Goal: Task Accomplishment & Management: Manage account settings

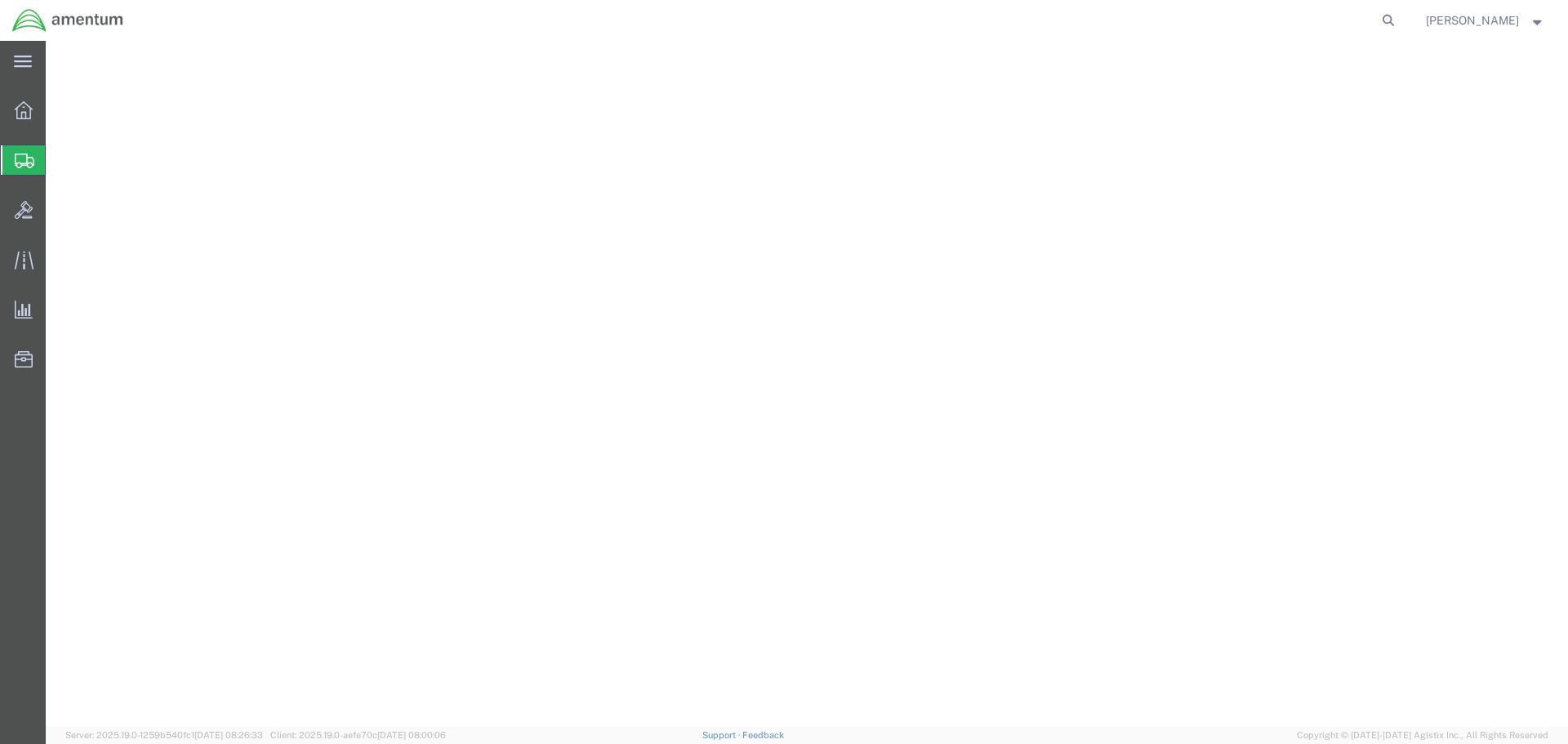
select select "49949"
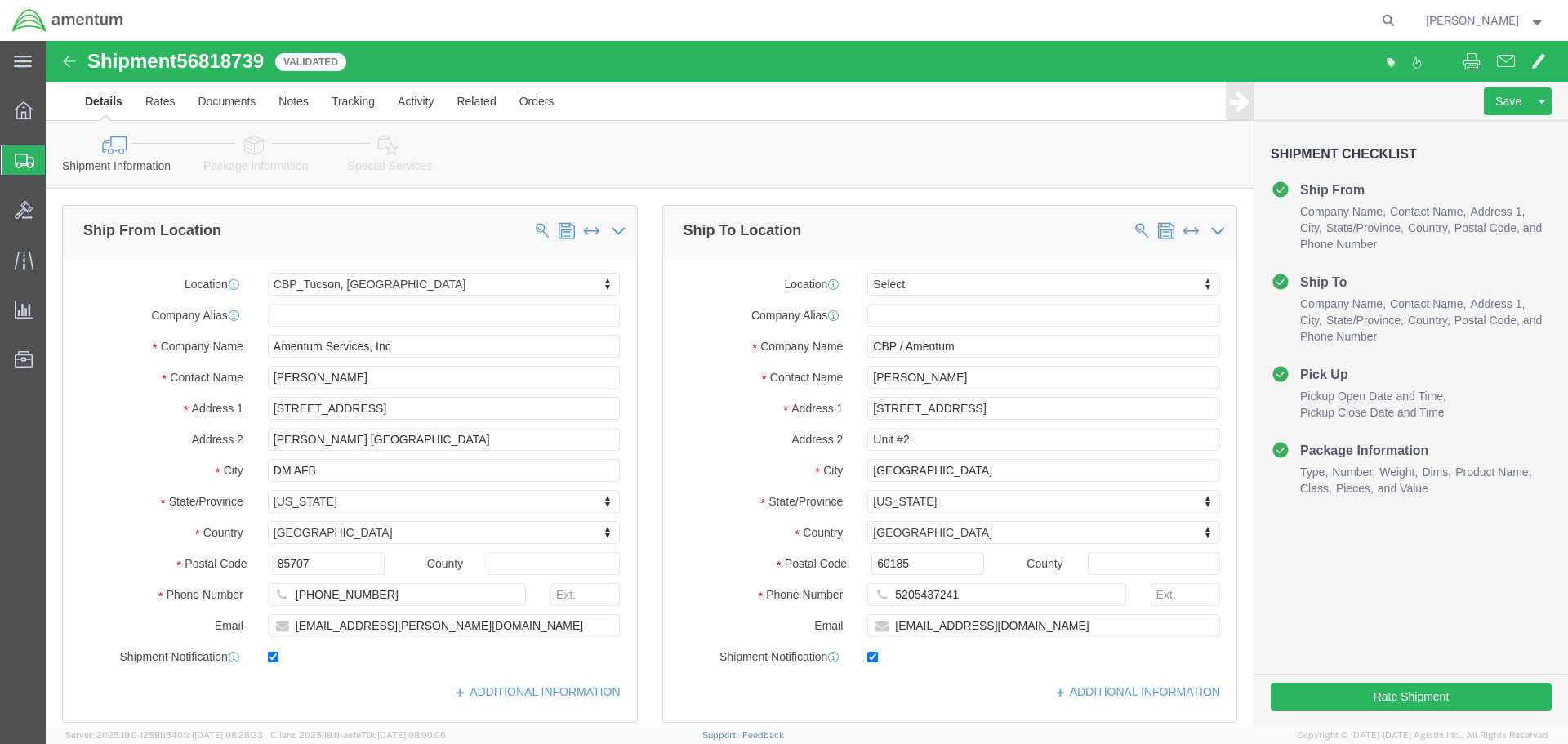
scroll to position [816, 0]
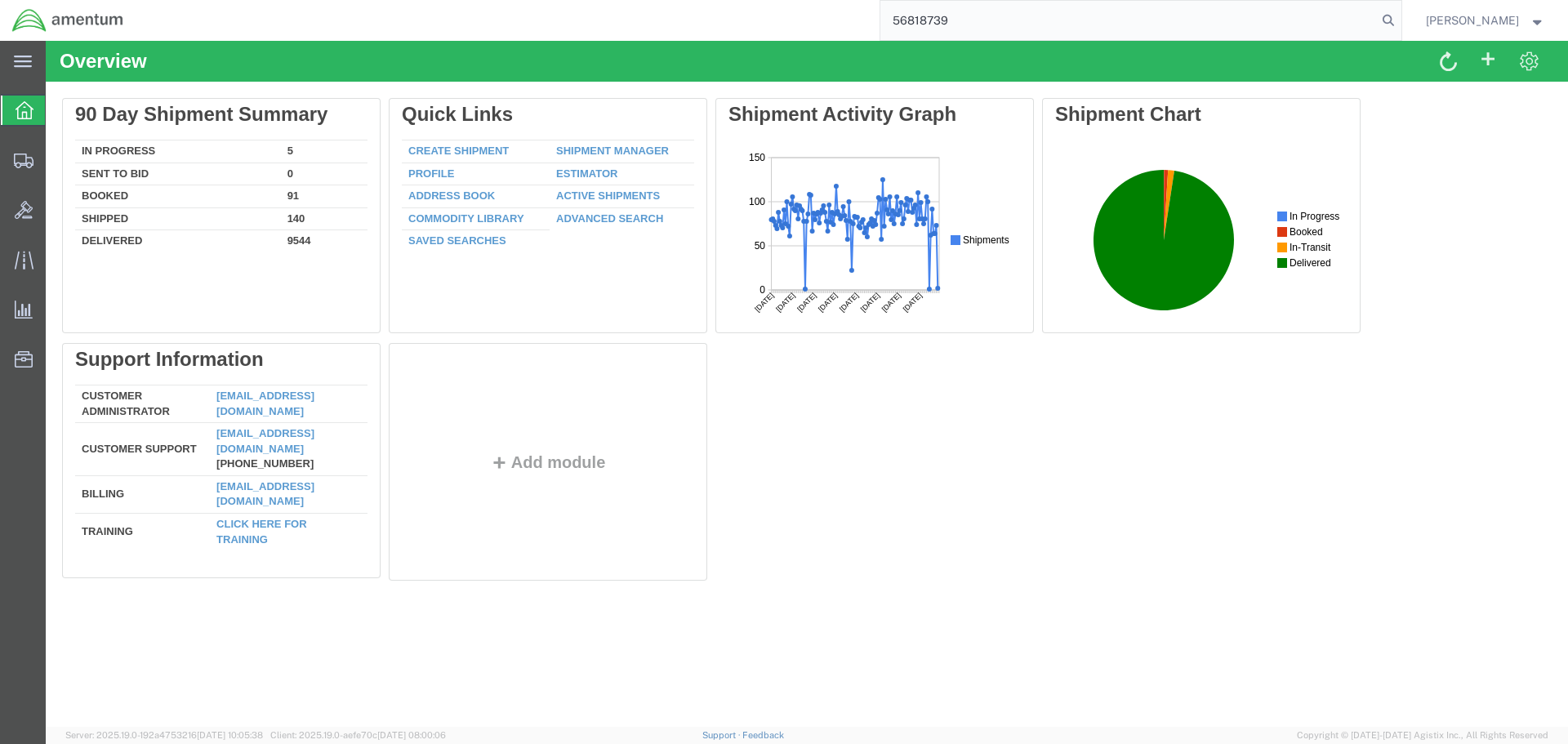
type input "56818739"
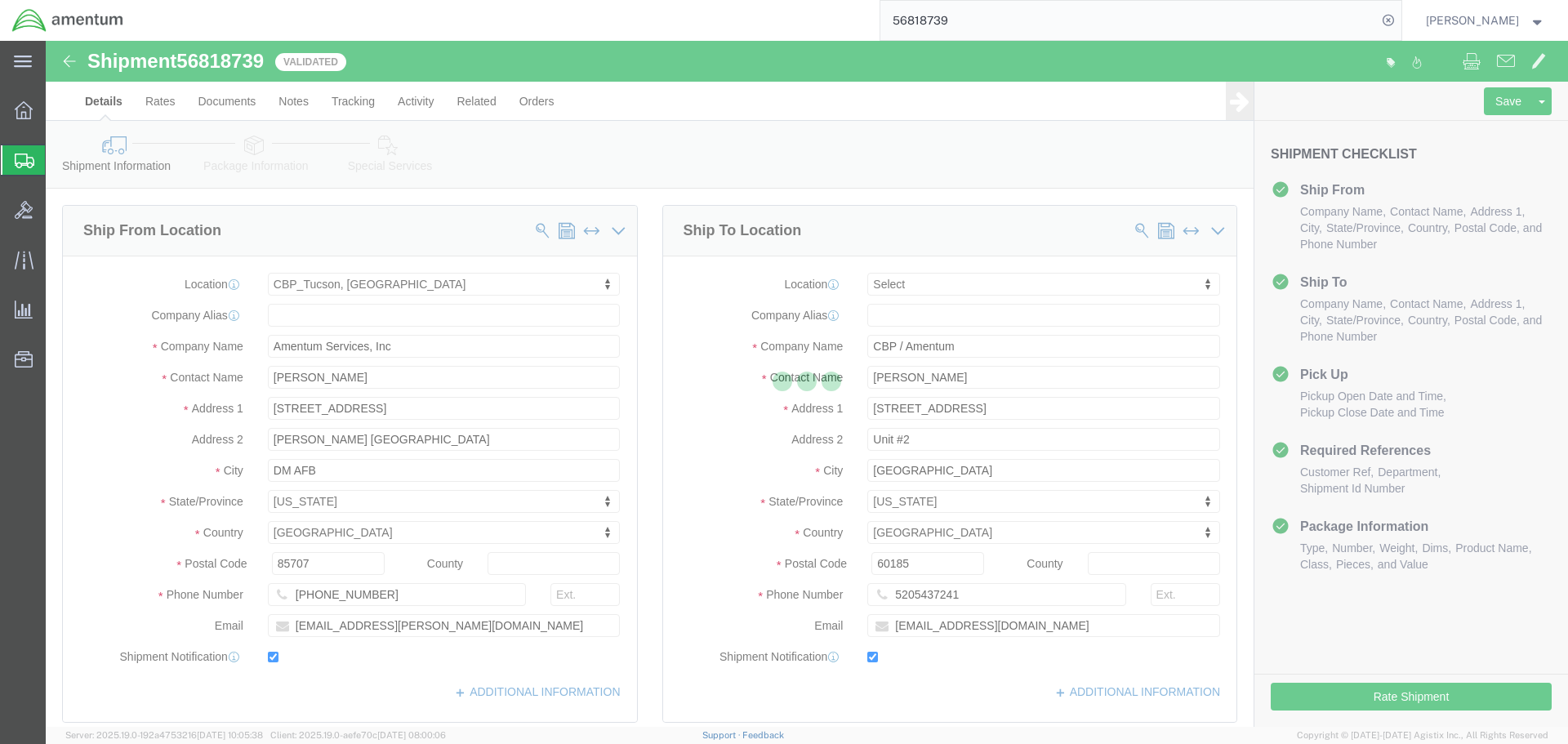
select select "49949"
select select
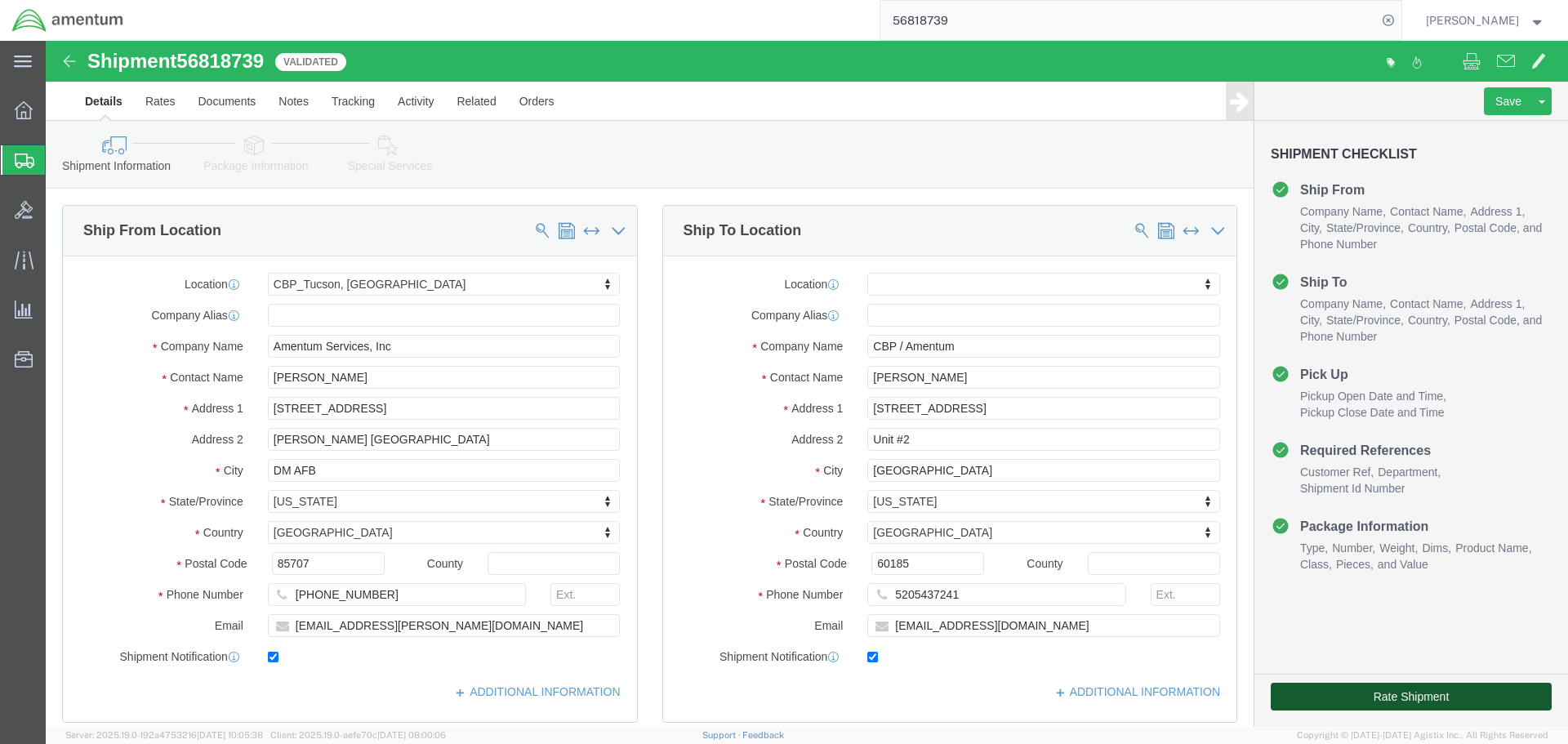
click button "Rate Shipment"
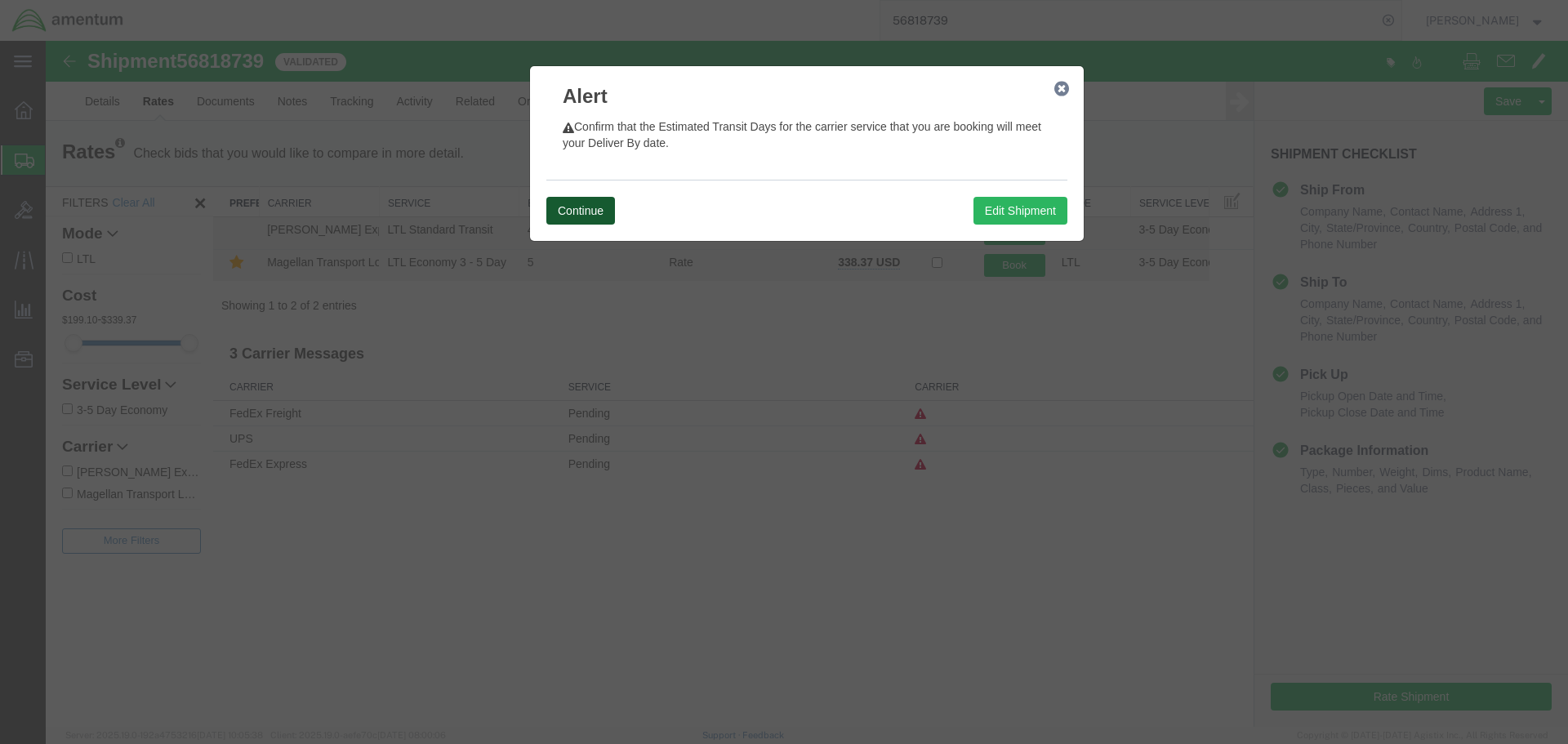
click at [564, 215] on button "Continue" at bounding box center [580, 210] width 68 height 28
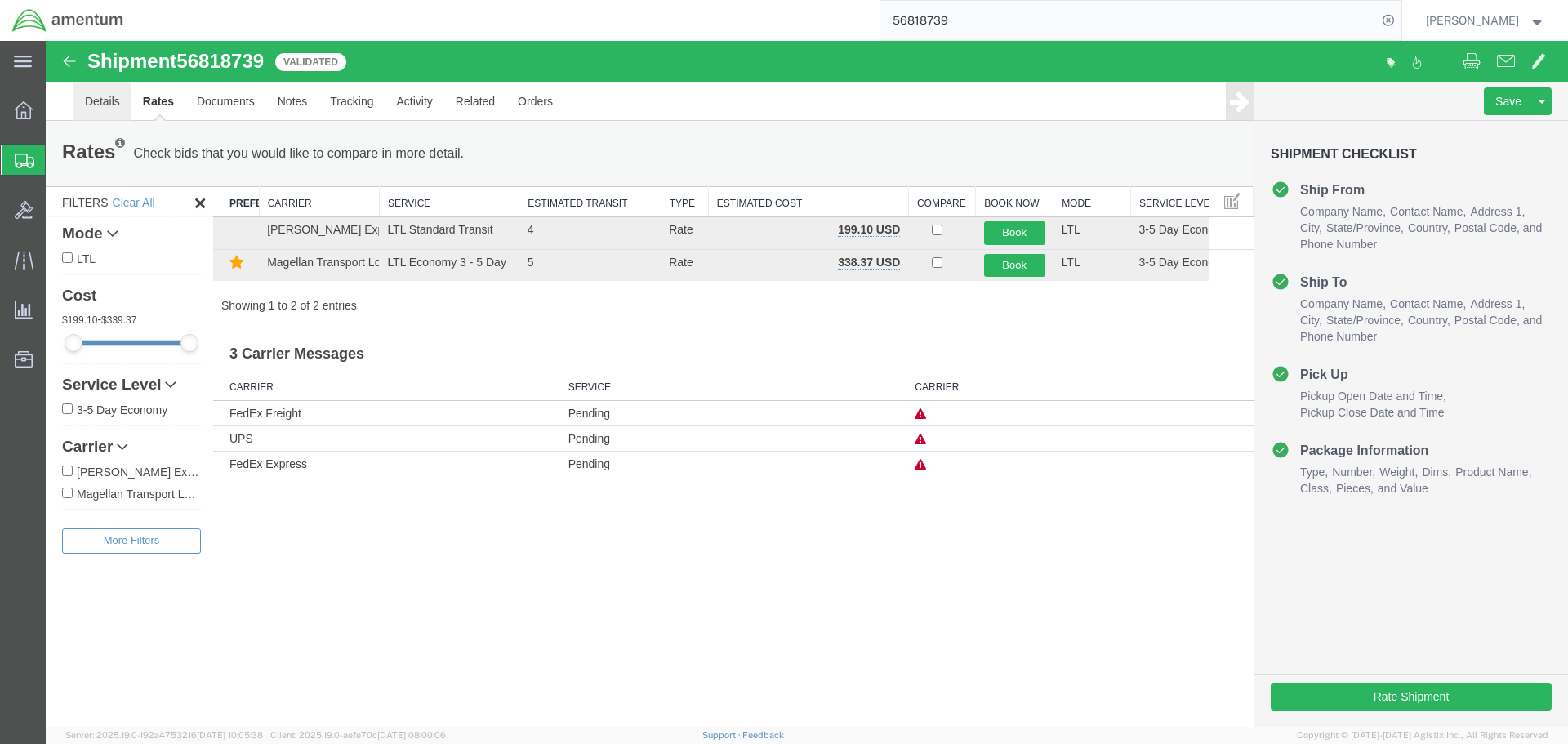
click at [98, 112] on link "Details" at bounding box center [102, 101] width 58 height 39
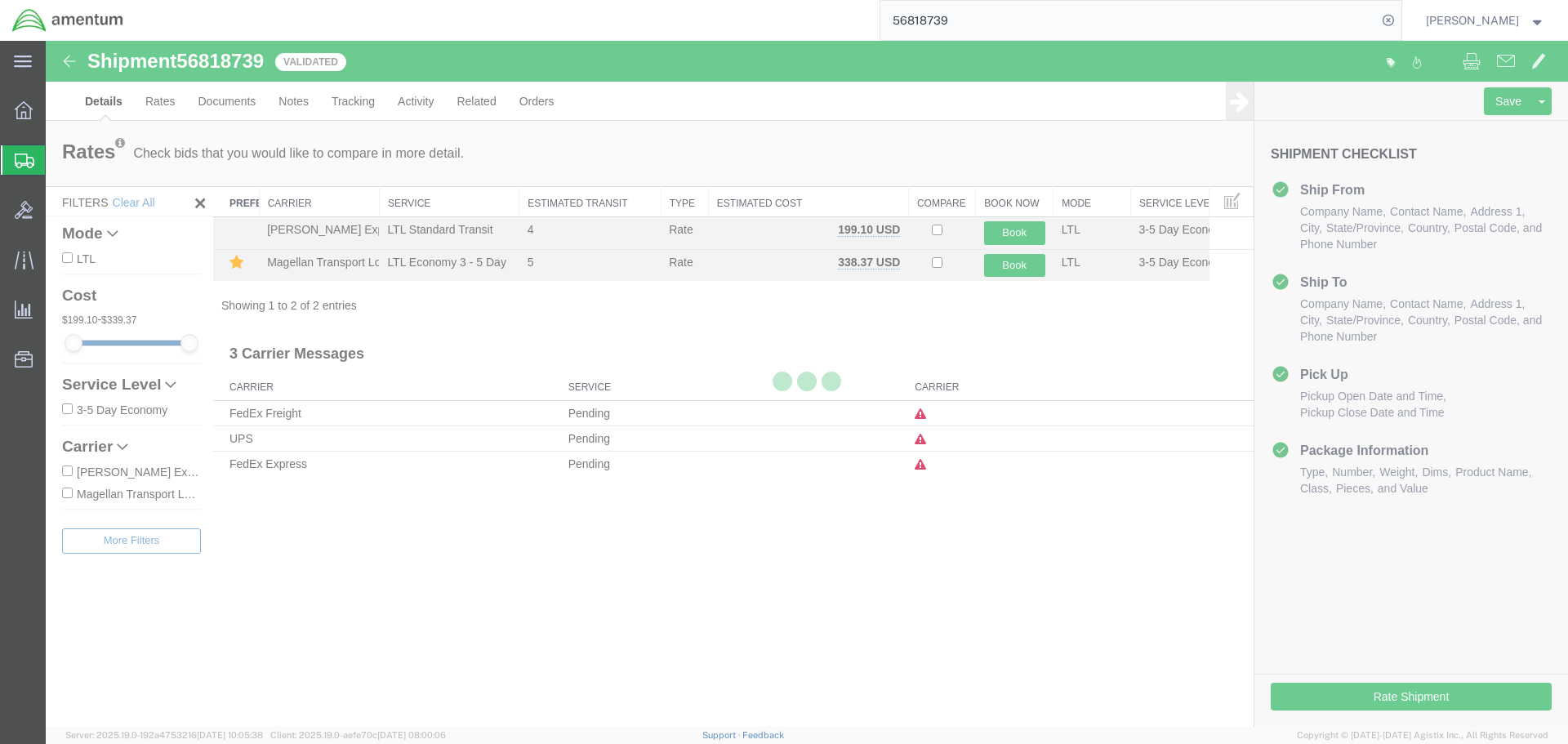
select select "49949"
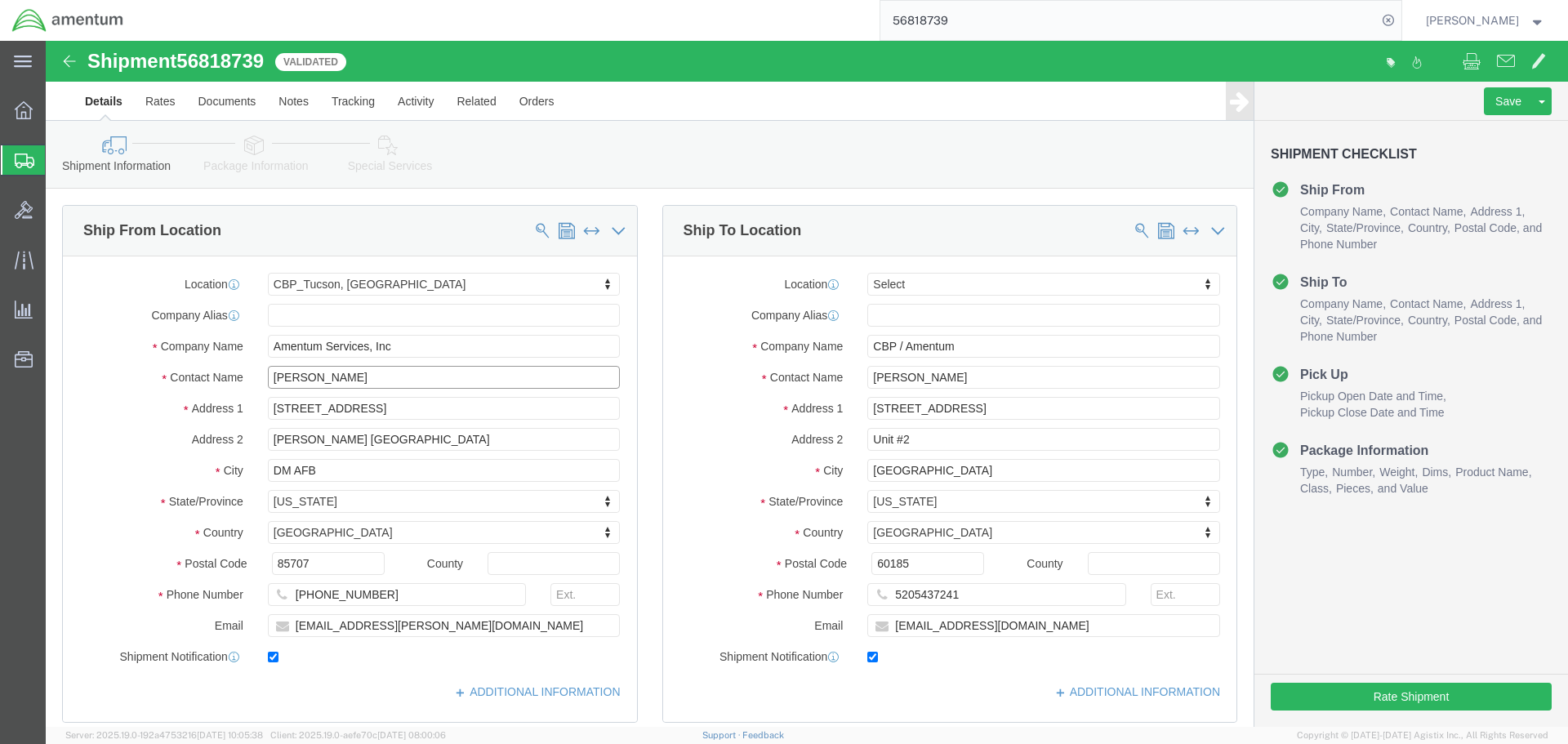
click input "[PERSON_NAME]"
drag, startPoint x: 333, startPoint y: 335, endPoint x: 126, endPoint y: 345, distance: 207.2
click div "Contact Name [PERSON_NAME]"
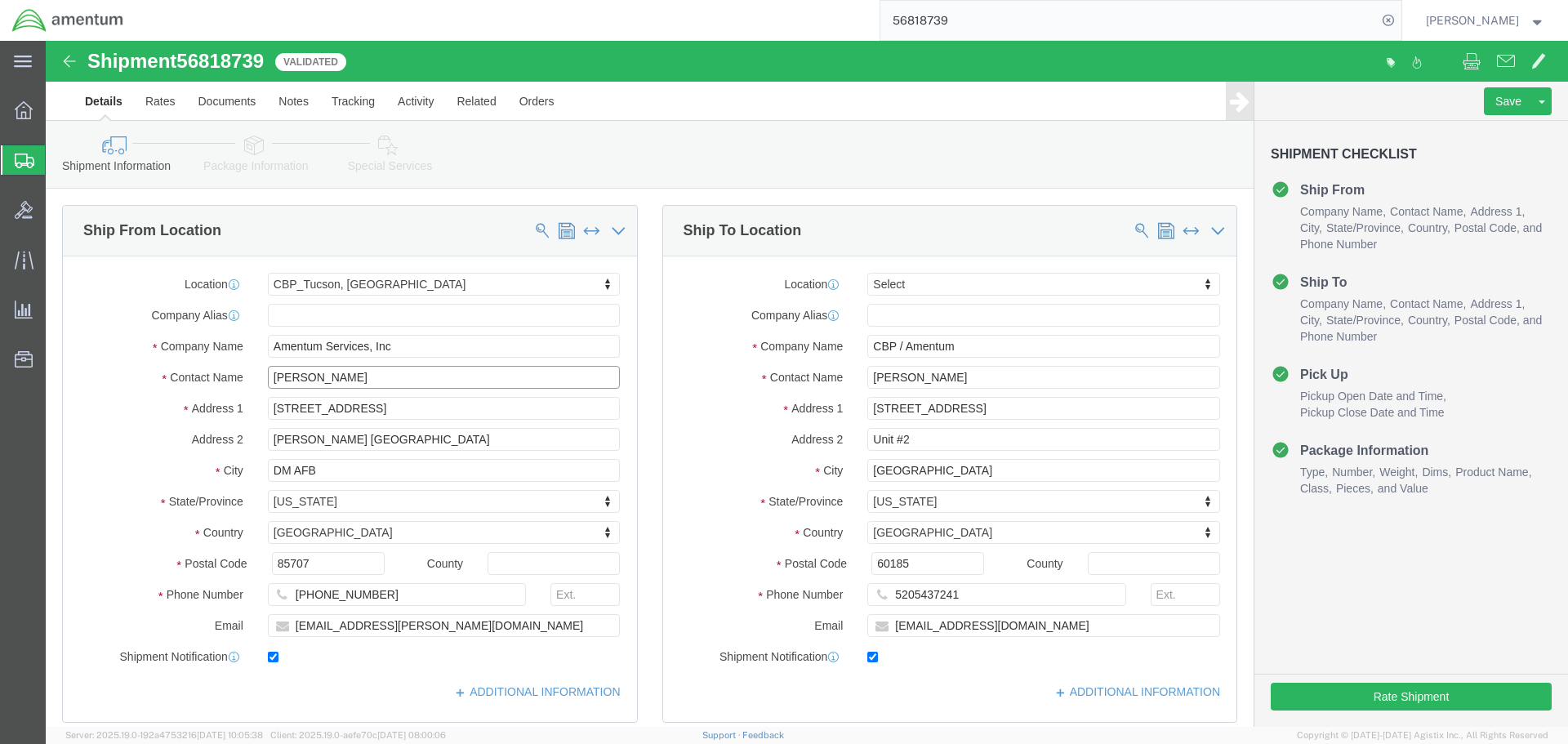
type input "[PERSON_NAME]"
paste input "+1520850"
type input "+"
drag, startPoint x: 454, startPoint y: 556, endPoint x: 480, endPoint y: 556, distance: 26.0
click div "[PHONE_NUMBER] 8"
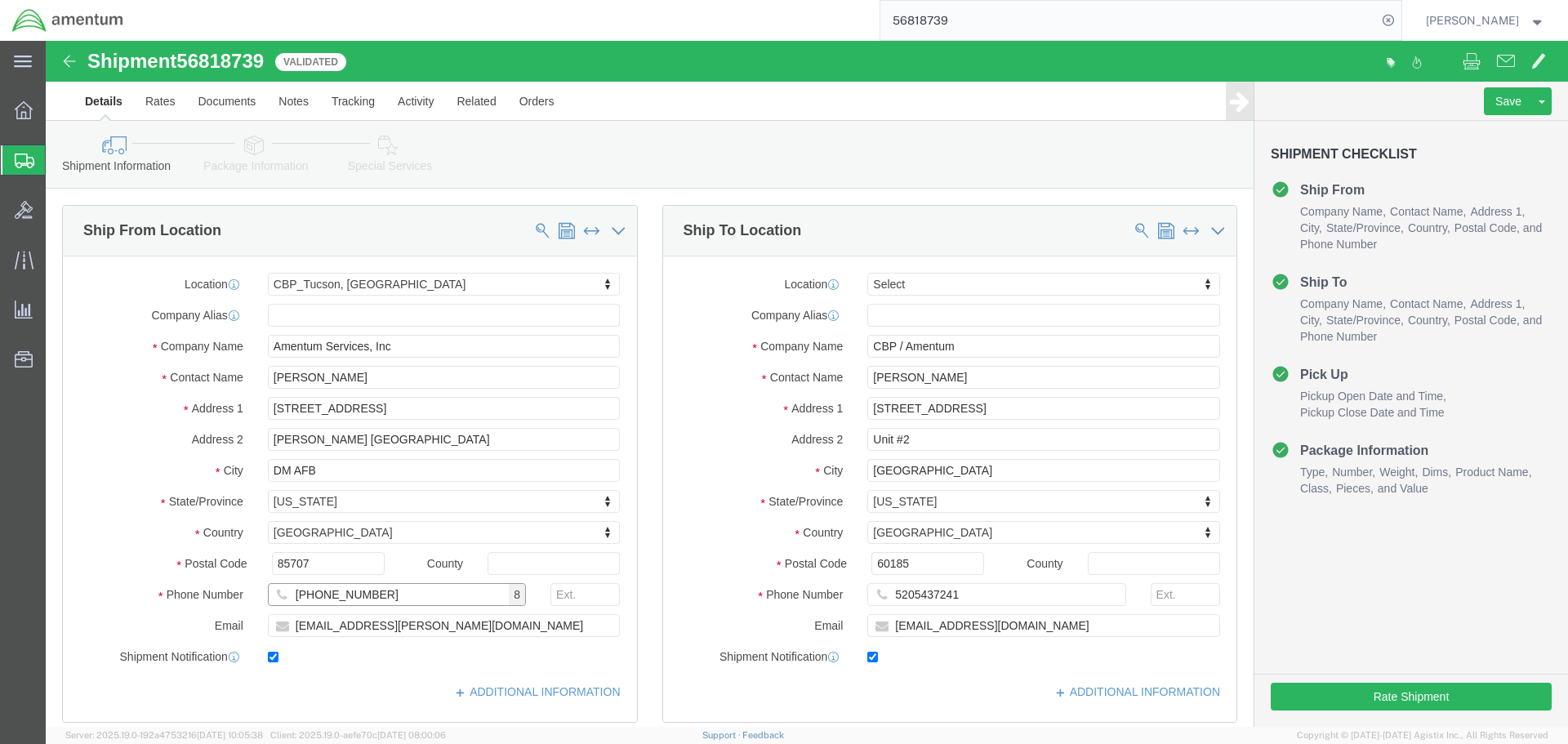
type input "[PHONE_NUMBER]"
click span "8"
click input "[EMAIL_ADDRESS][PERSON_NAME][DOMAIN_NAME]"
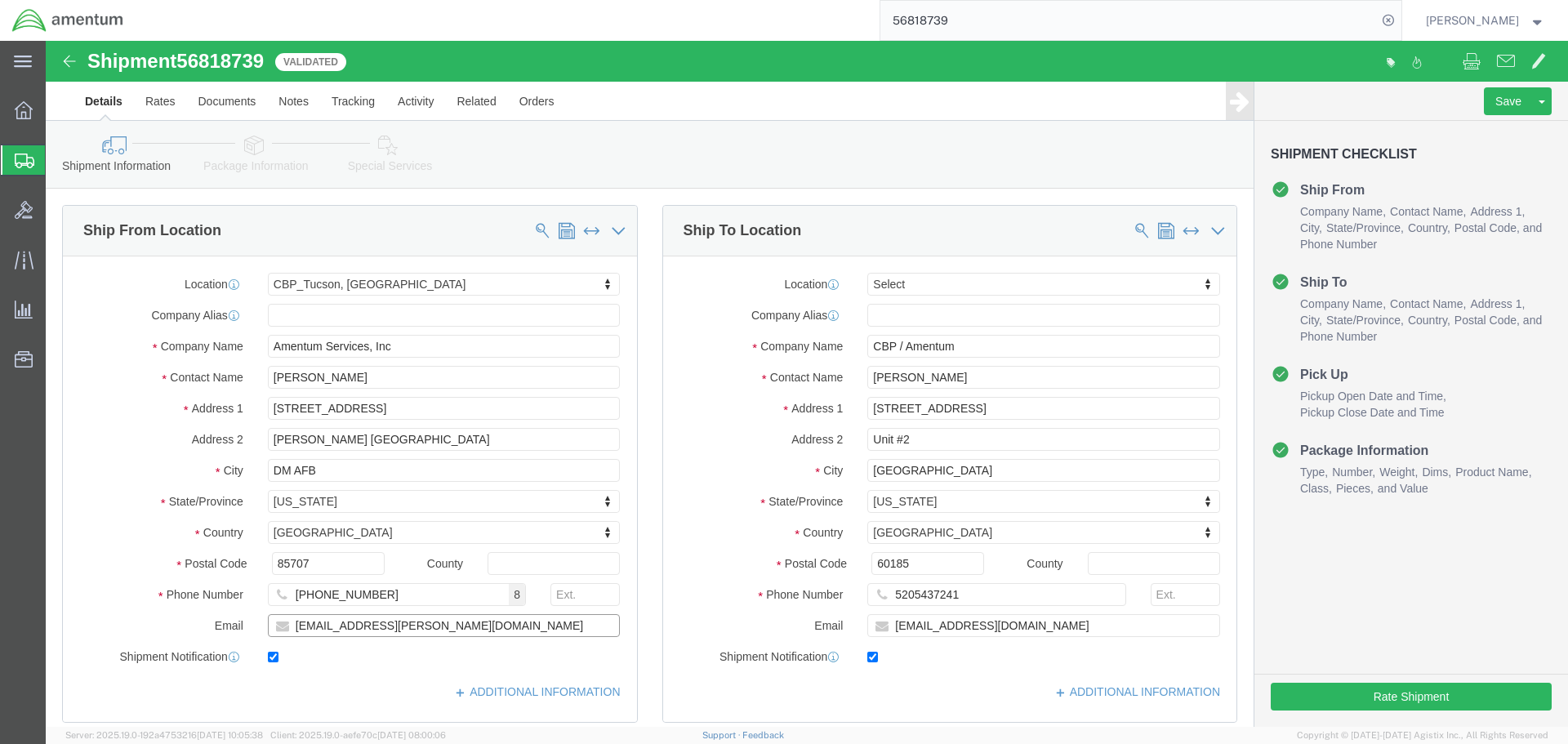
click input "[EMAIL_ADDRESS][PERSON_NAME][DOMAIN_NAME]"
paste input "[PERSON_NAME].[PERSON_NAME]"
type input "[PERSON_NAME][EMAIL_ADDRESS][PERSON_NAME][DOMAIN_NAME]"
click div "Location CBP_Tucson, [GEOGRAPHIC_DATA] Select My Profile Location [PHONE_NUMBER…"
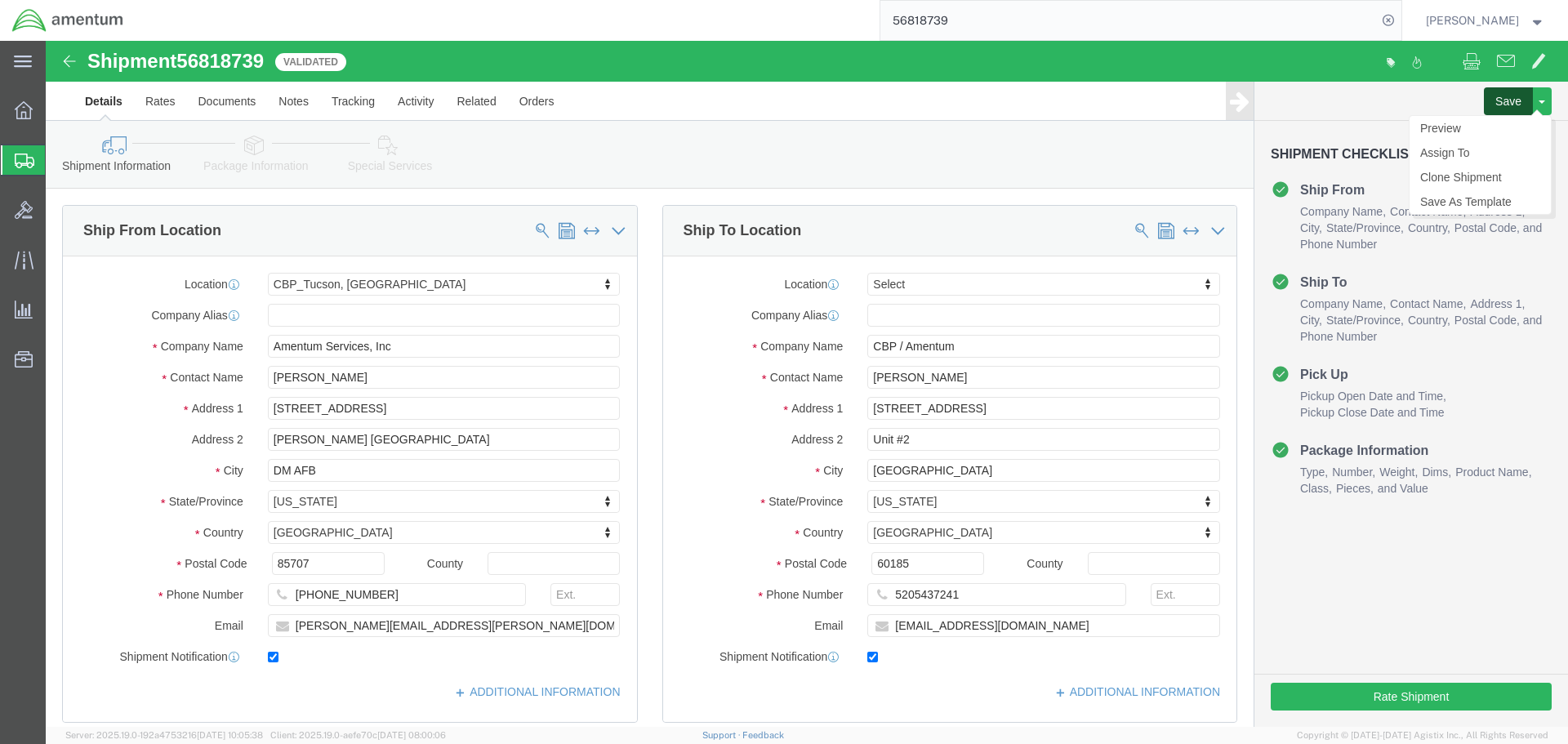
click button "Save"
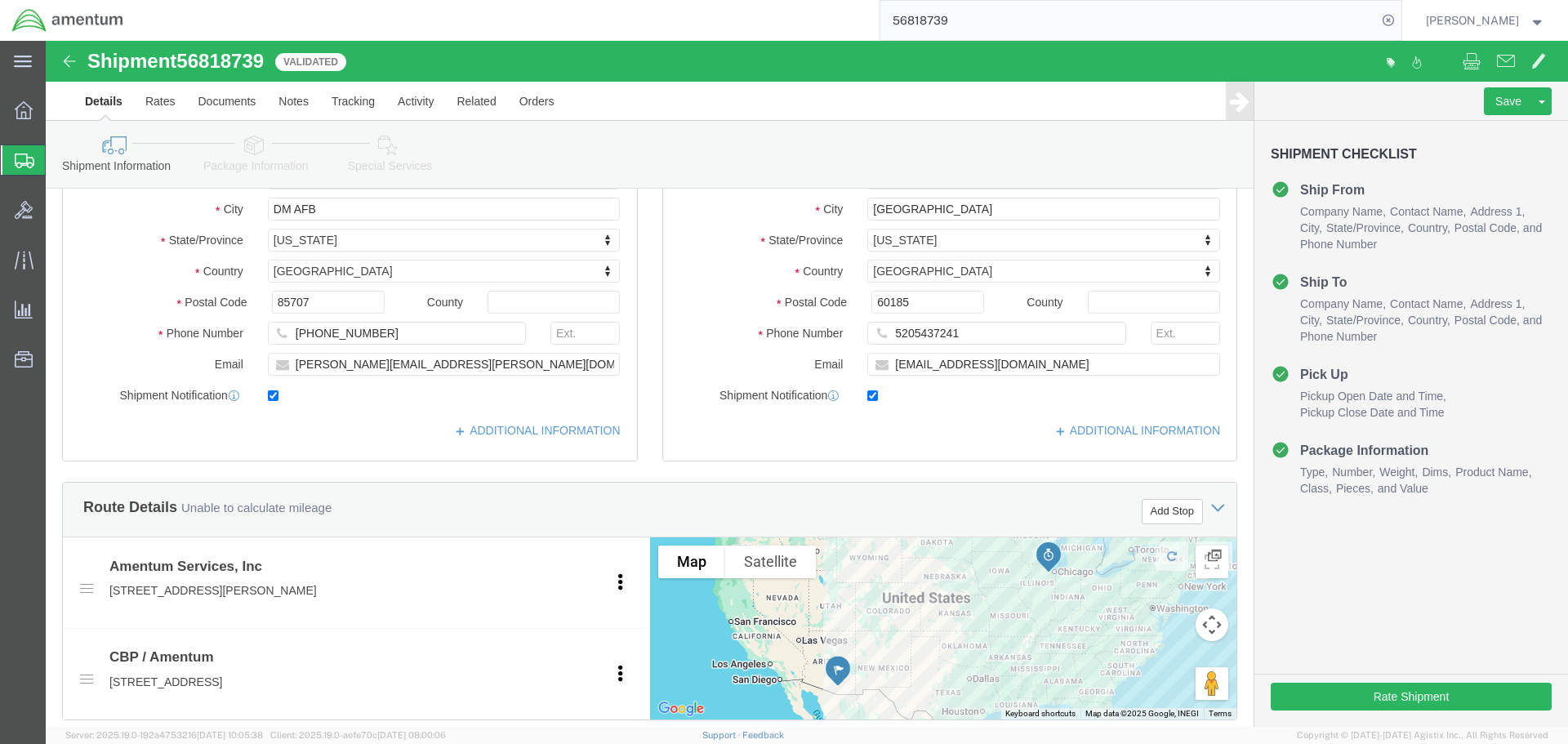
scroll to position [245, 0]
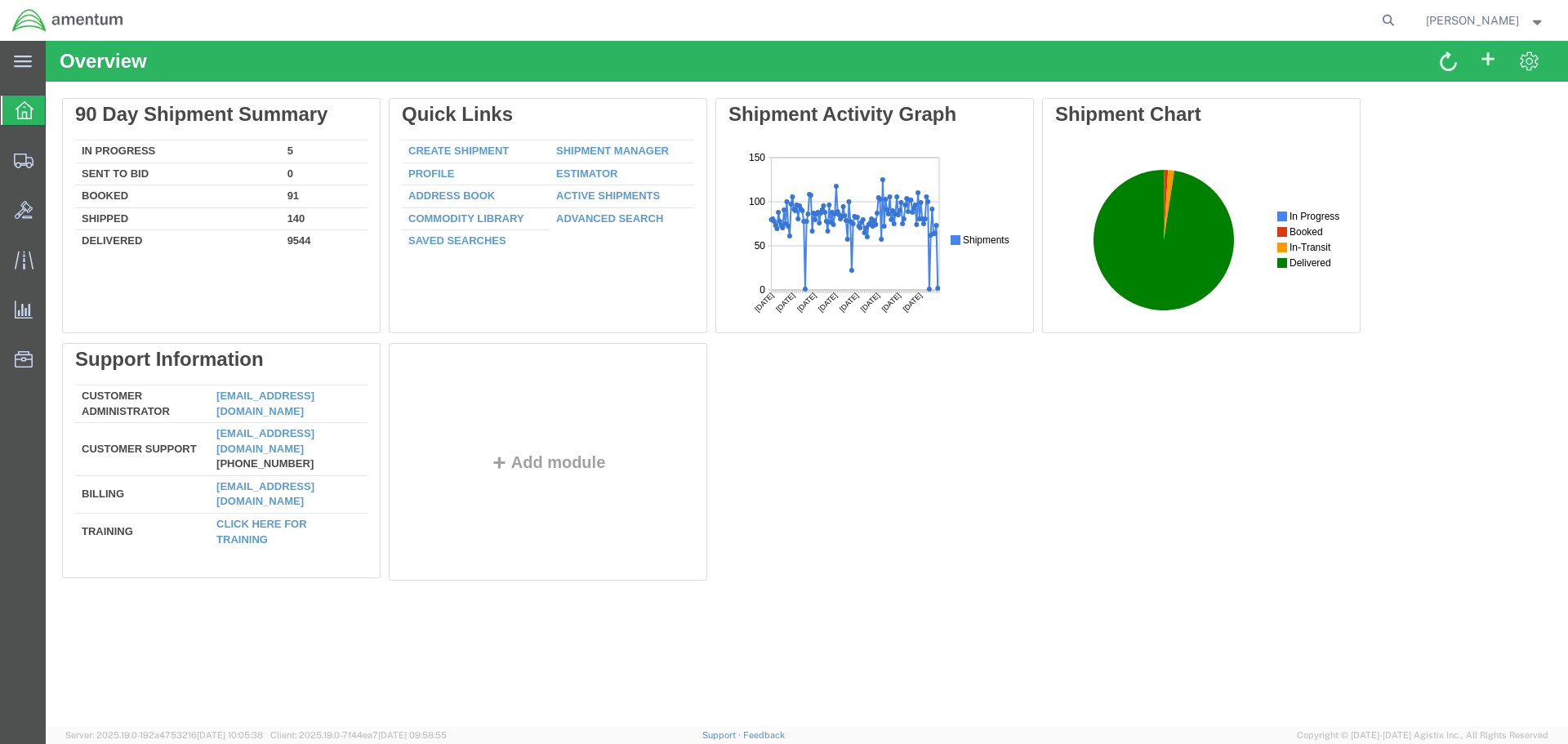
drag, startPoint x: 1412, startPoint y: 20, endPoint x: 1362, endPoint y: 27, distance: 50.5
click at [1400, 20] on icon at bounding box center [1388, 20] width 23 height 23
click at [1282, 24] on input "search" at bounding box center [1129, 20] width 496 height 39
type input "56818739"
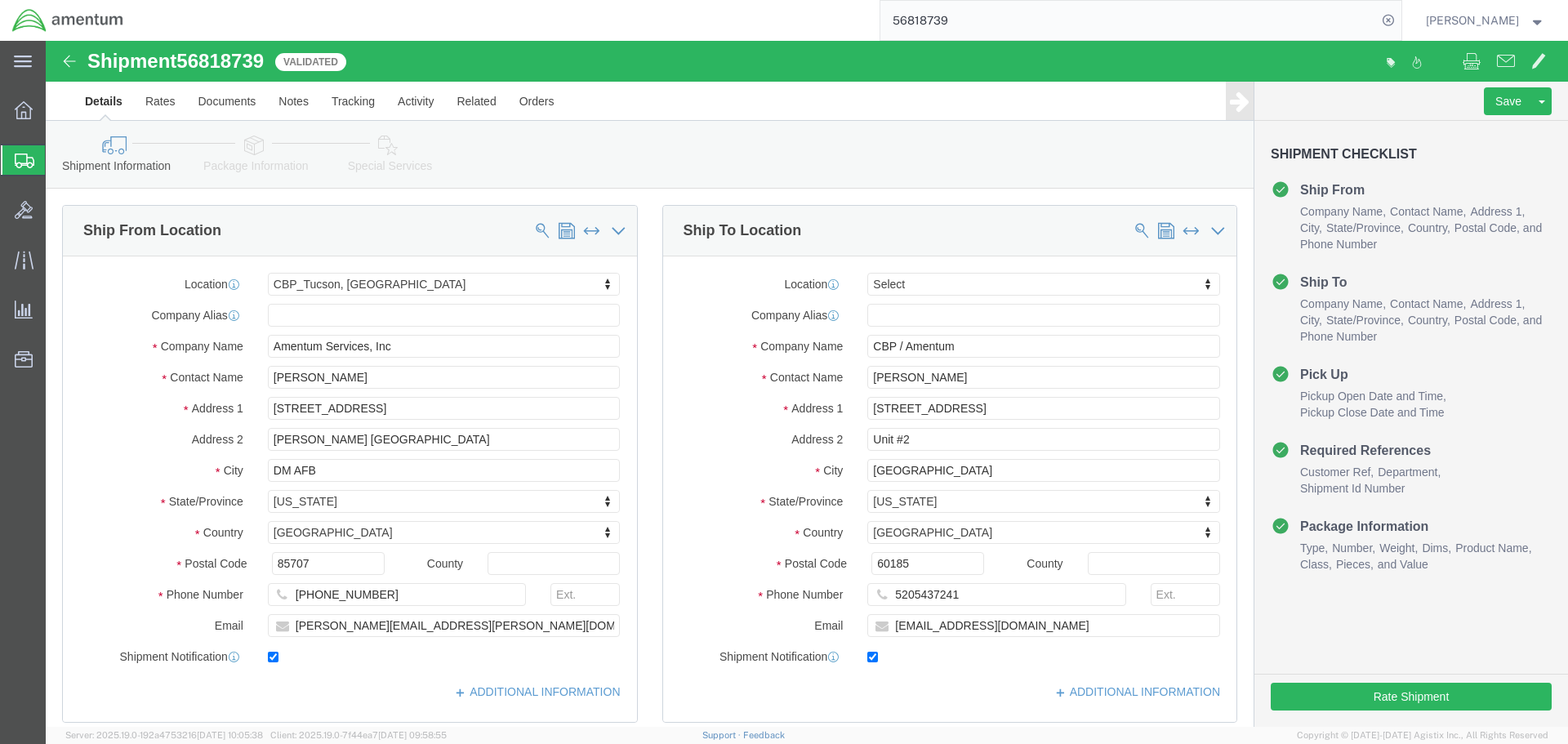
select select "49949"
select select
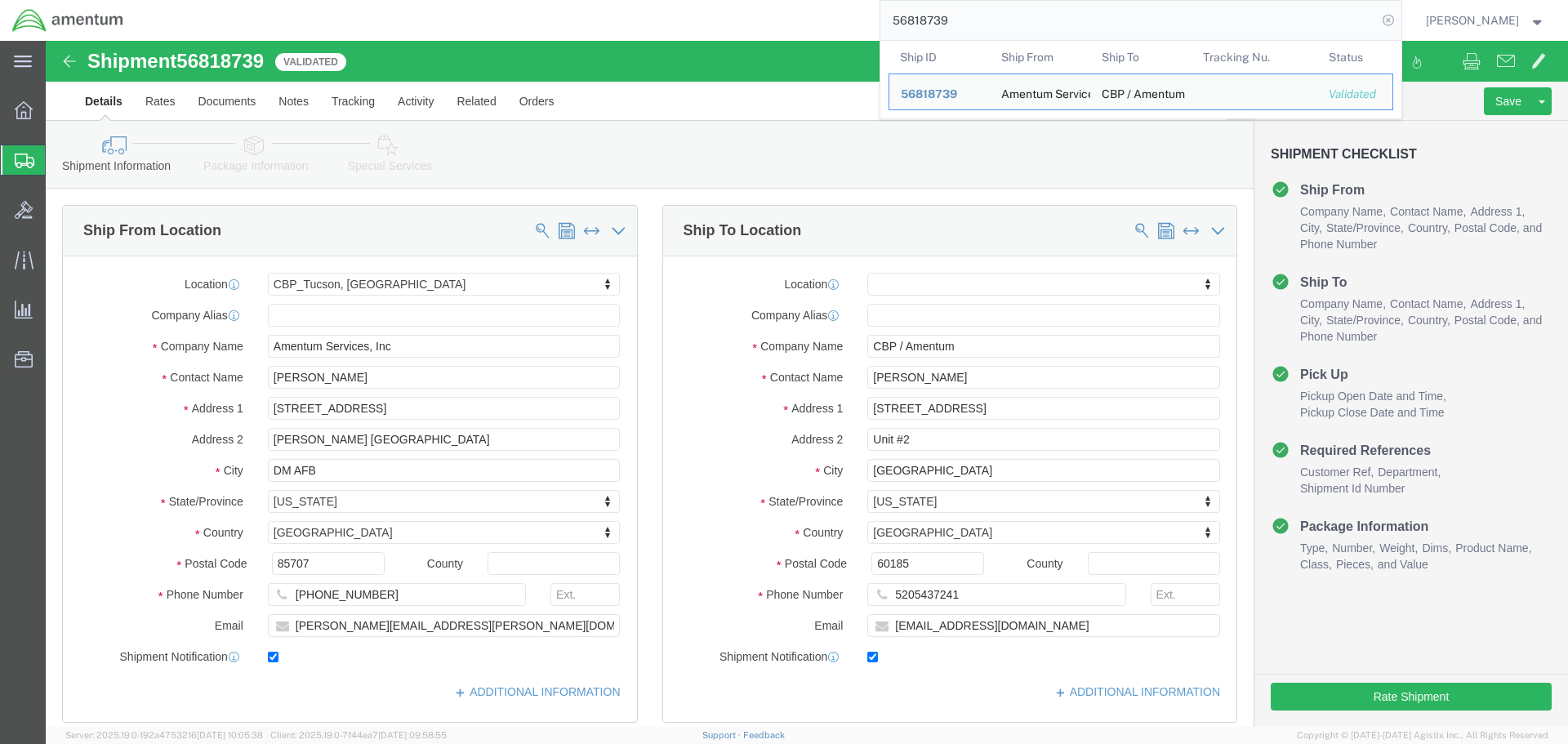
click at [1400, 22] on icon at bounding box center [1388, 20] width 23 height 23
